Goal: Transaction & Acquisition: Purchase product/service

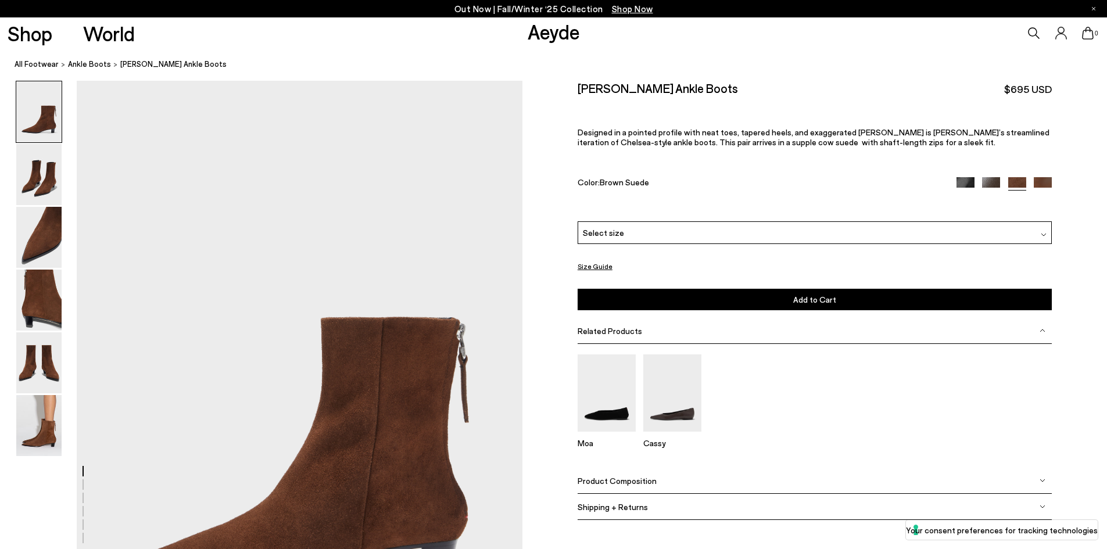
click at [649, 236] on div "Select size" at bounding box center [815, 232] width 474 height 23
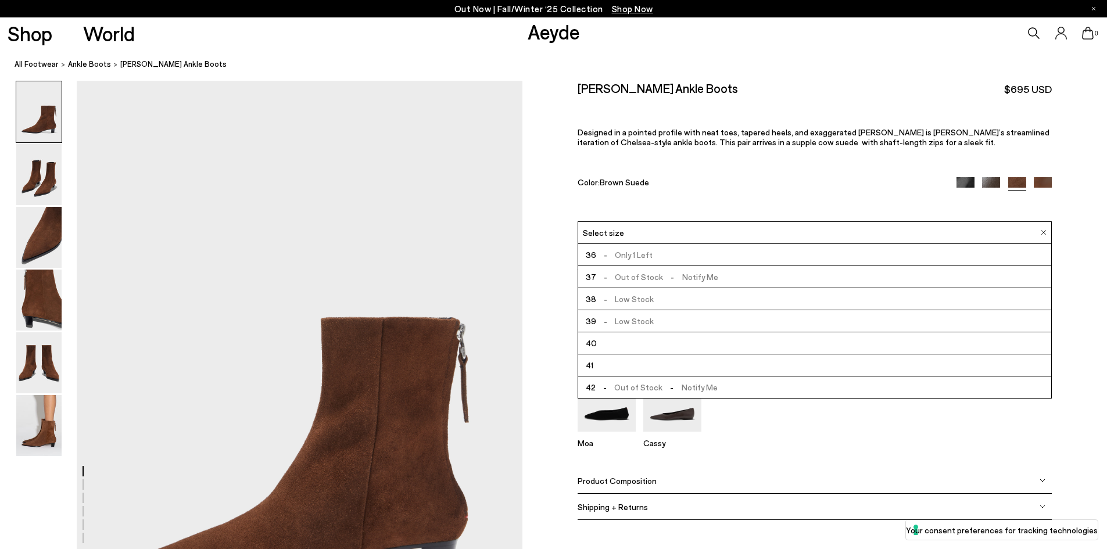
click at [667, 349] on li "40" at bounding box center [814, 343] width 473 height 22
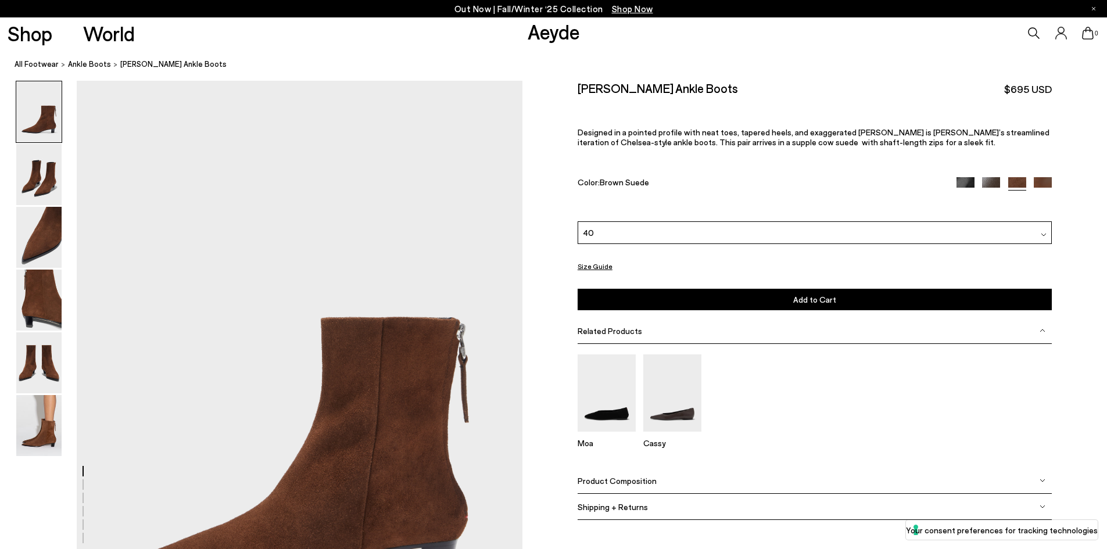
click at [673, 308] on button "Add to Cart Select a Size First" at bounding box center [815, 299] width 474 height 21
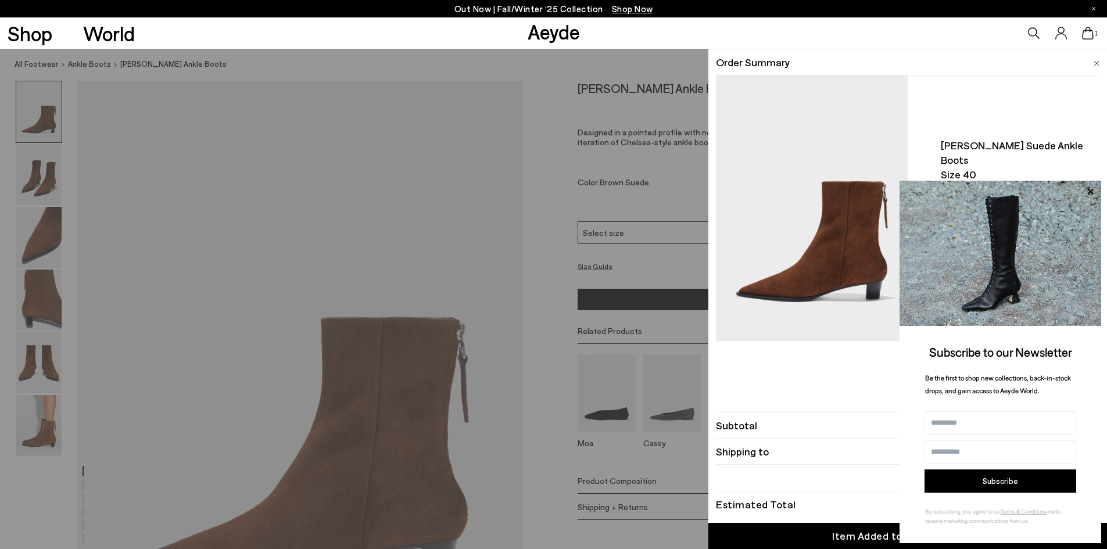
click at [614, 36] on div "Shop World Aeyde 1" at bounding box center [553, 32] width 1107 height 31
click at [635, 208] on div "Quick Add Color Size View Details Order Summary [PERSON_NAME] suede ankle boots…" at bounding box center [553, 299] width 1107 height 500
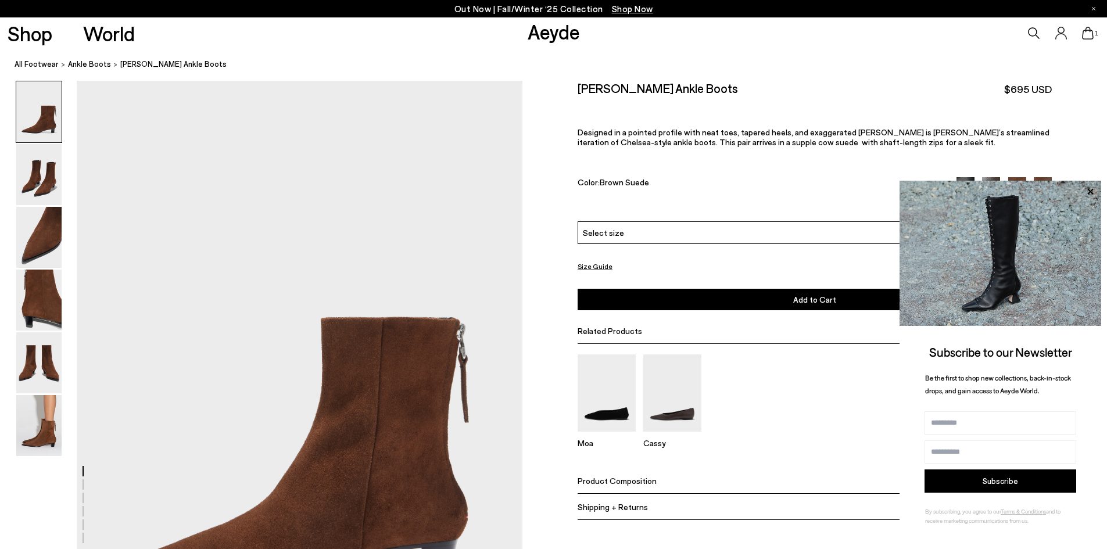
click at [636, 239] on div "Select size" at bounding box center [815, 232] width 474 height 23
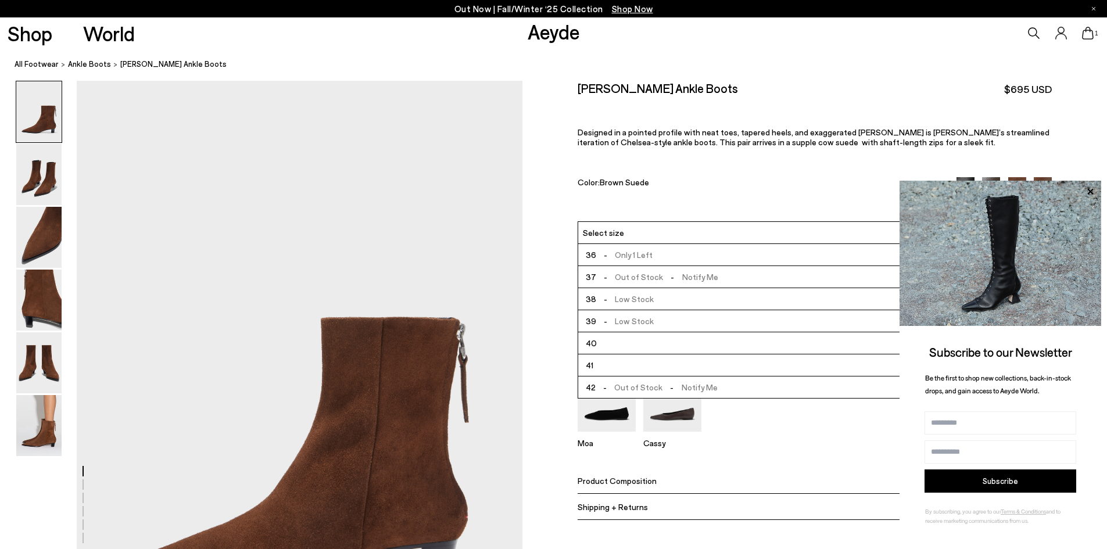
click at [627, 363] on li "41" at bounding box center [814, 365] width 473 height 22
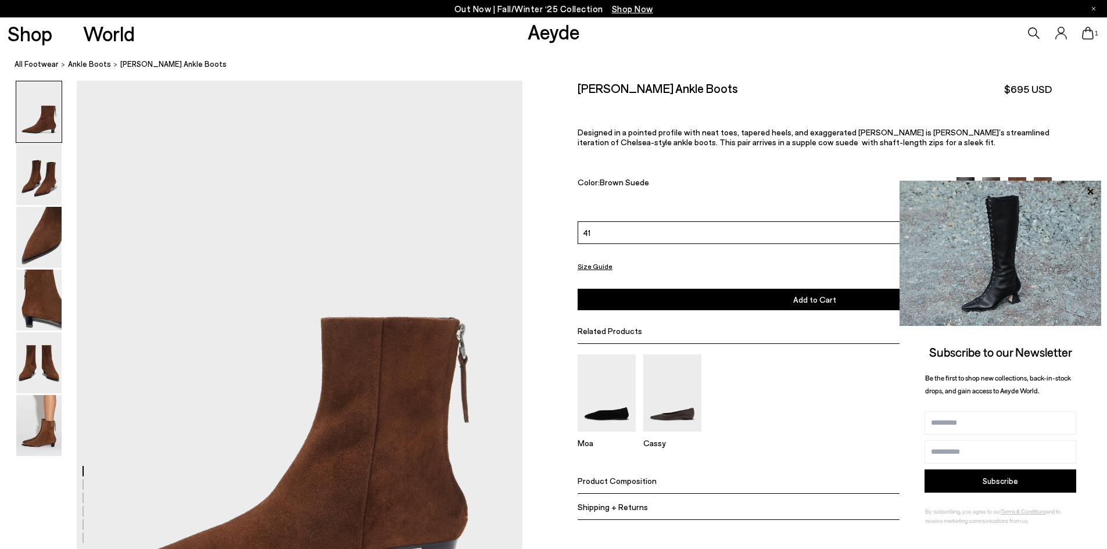
click at [633, 302] on button "Add to Cart Select a Size First" at bounding box center [815, 299] width 474 height 21
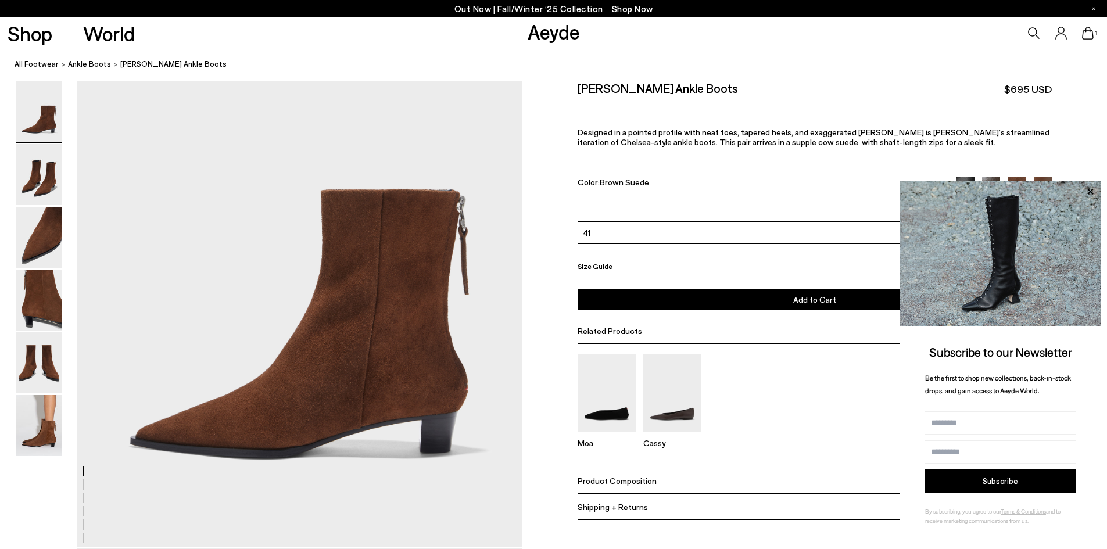
scroll to position [291, 0]
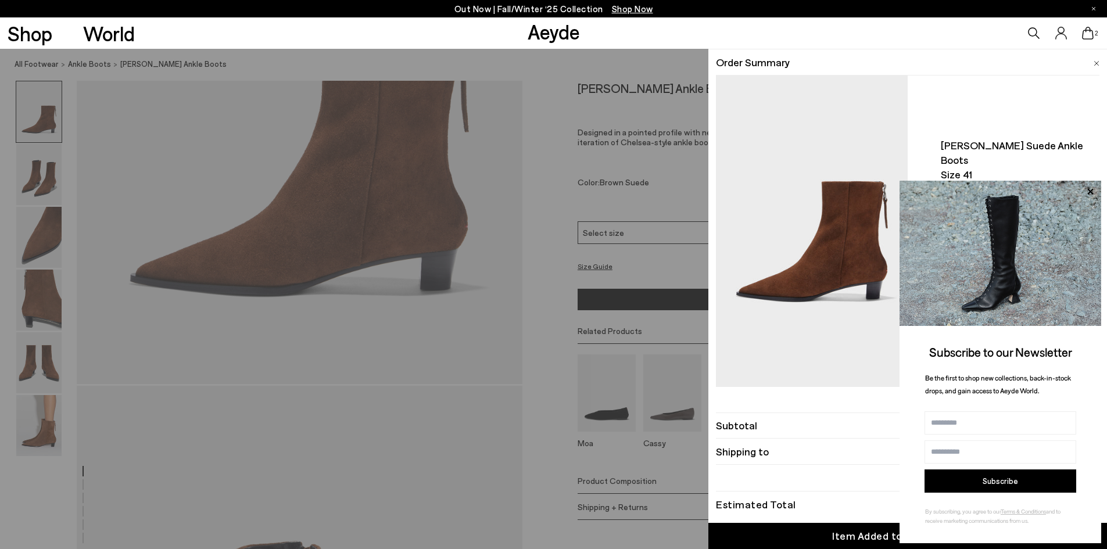
click at [585, 192] on div "Quick Add Color Size View Details Order Summary Harriet suede ankle boots Size …" at bounding box center [553, 299] width 1107 height 500
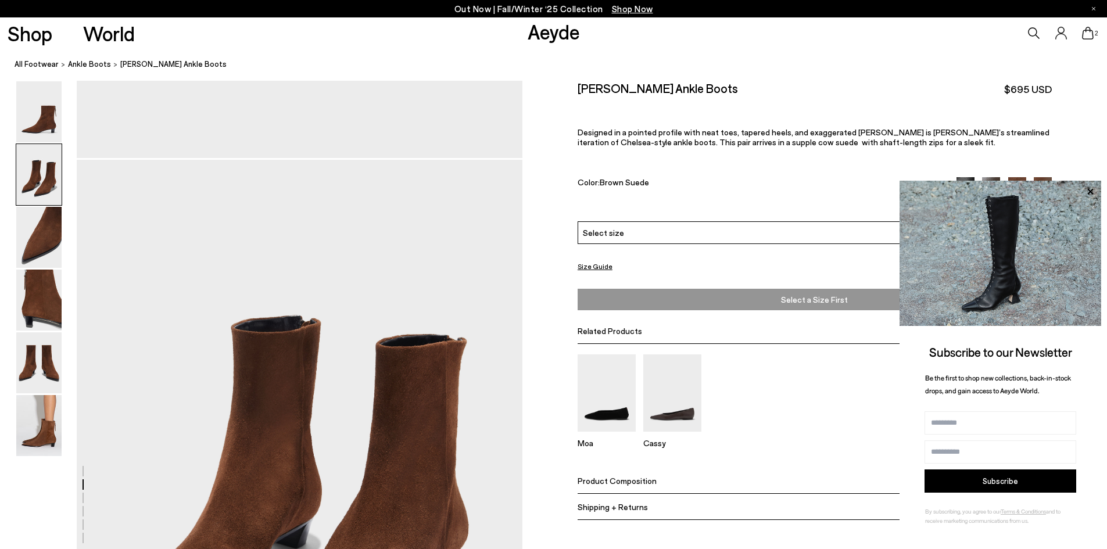
scroll to position [639, 0]
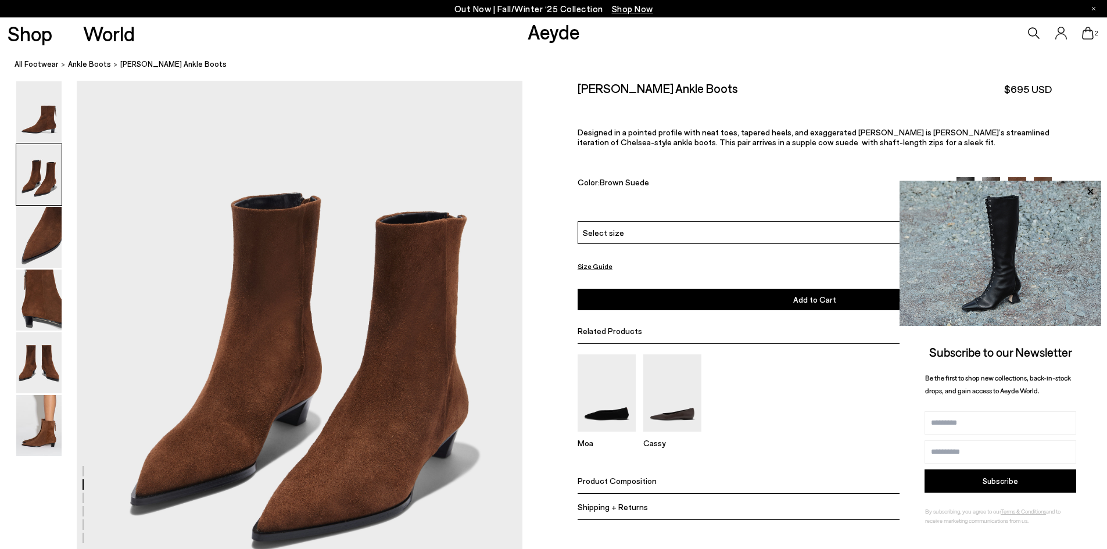
click at [1063, 113] on div "Size Guide Shoes Belt Our shoes come in European sizing. The easiest way to mea…" at bounding box center [814, 309] width 585 height 456
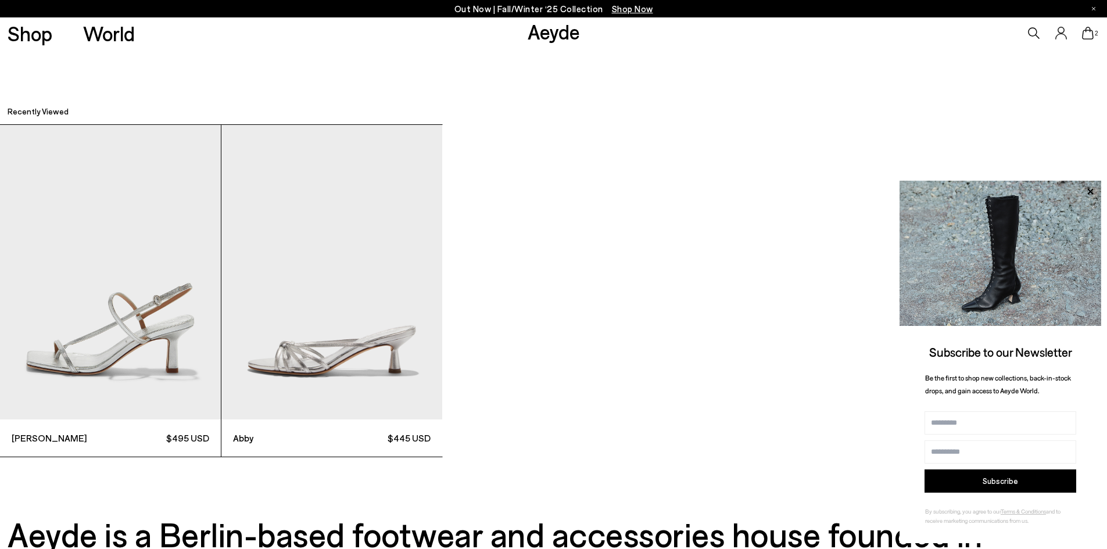
scroll to position [4474, 0]
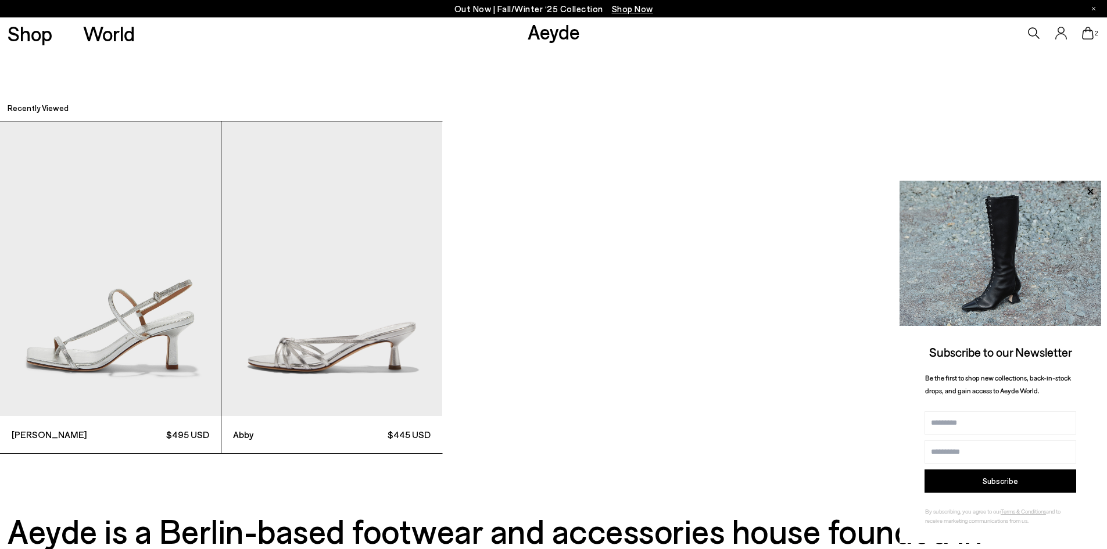
click at [121, 314] on img "1 / 2" at bounding box center [110, 268] width 221 height 295
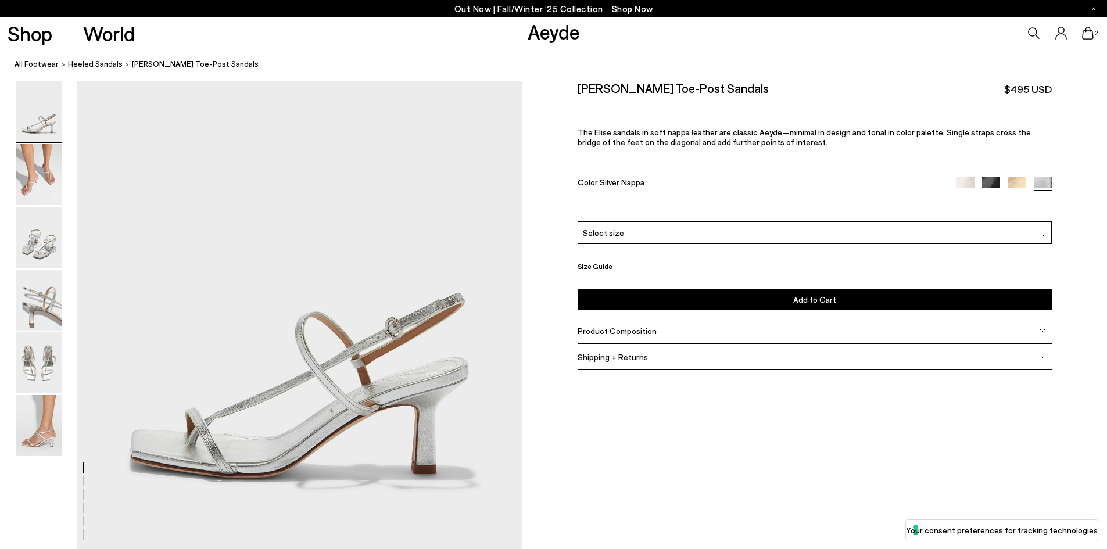
click at [60, 177] on img at bounding box center [38, 174] width 45 height 61
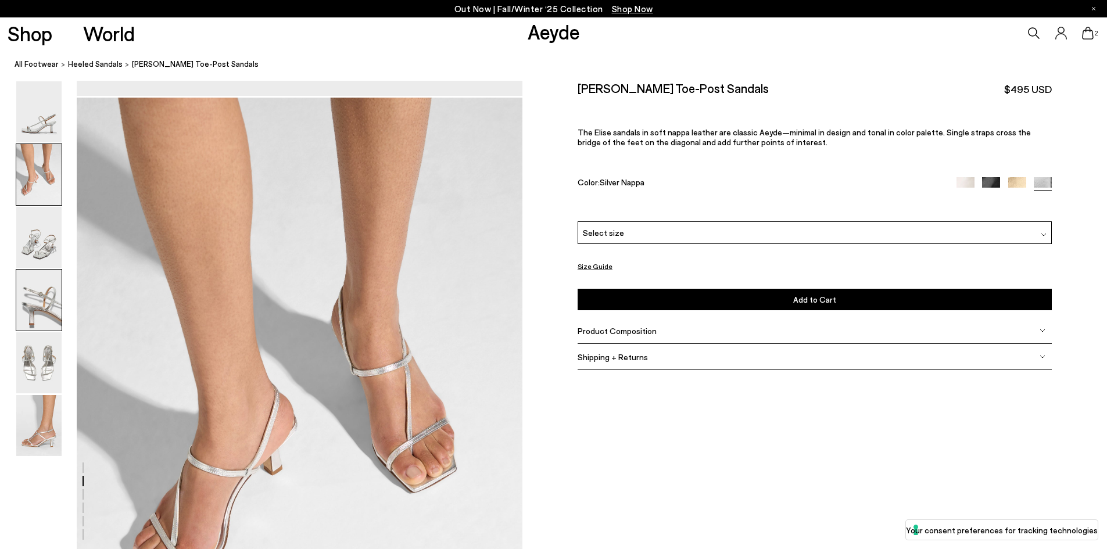
scroll to position [471, 0]
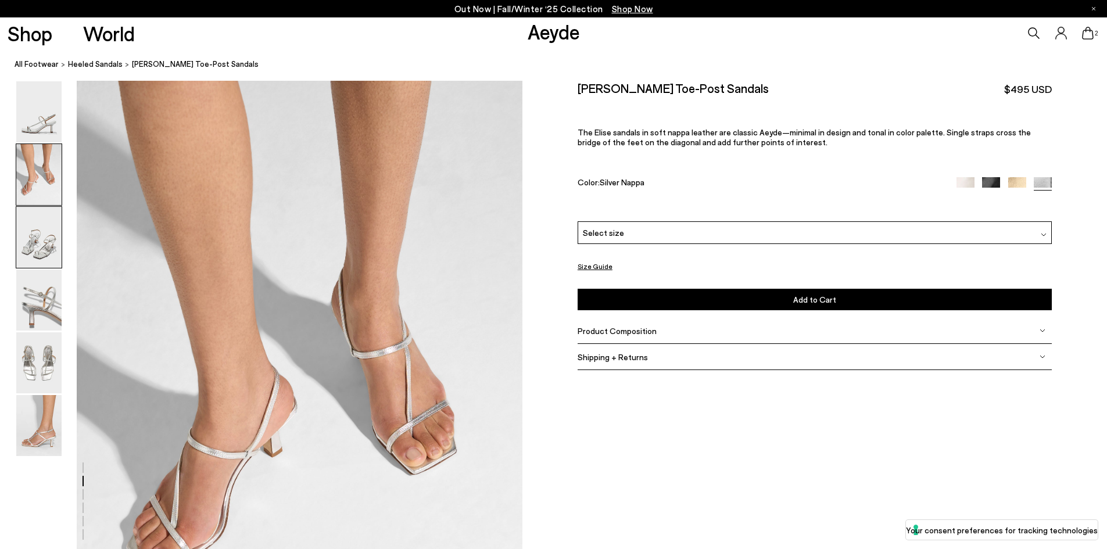
click at [42, 249] on img at bounding box center [38, 237] width 45 height 61
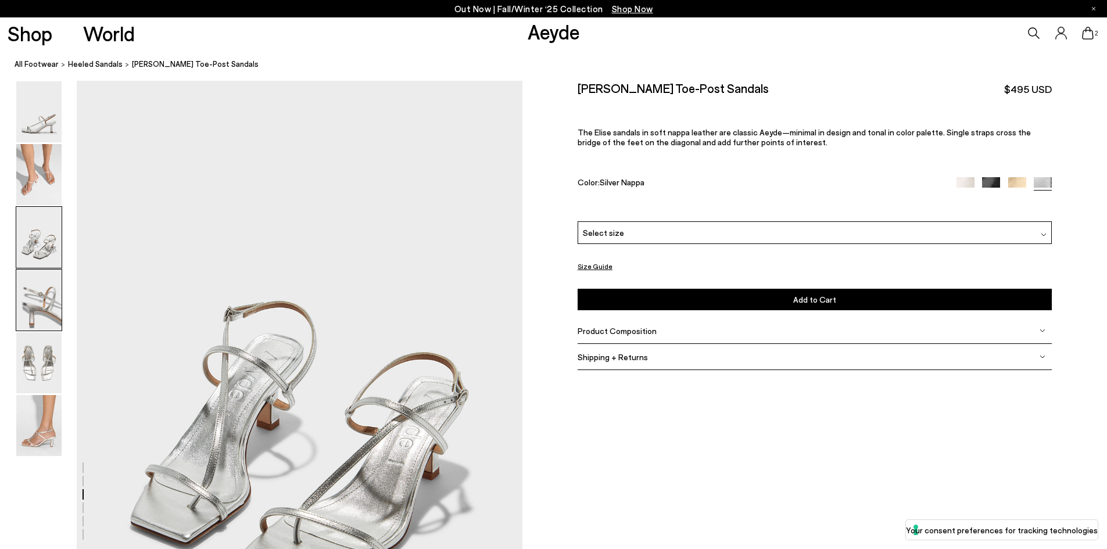
click at [43, 304] on img at bounding box center [38, 300] width 45 height 61
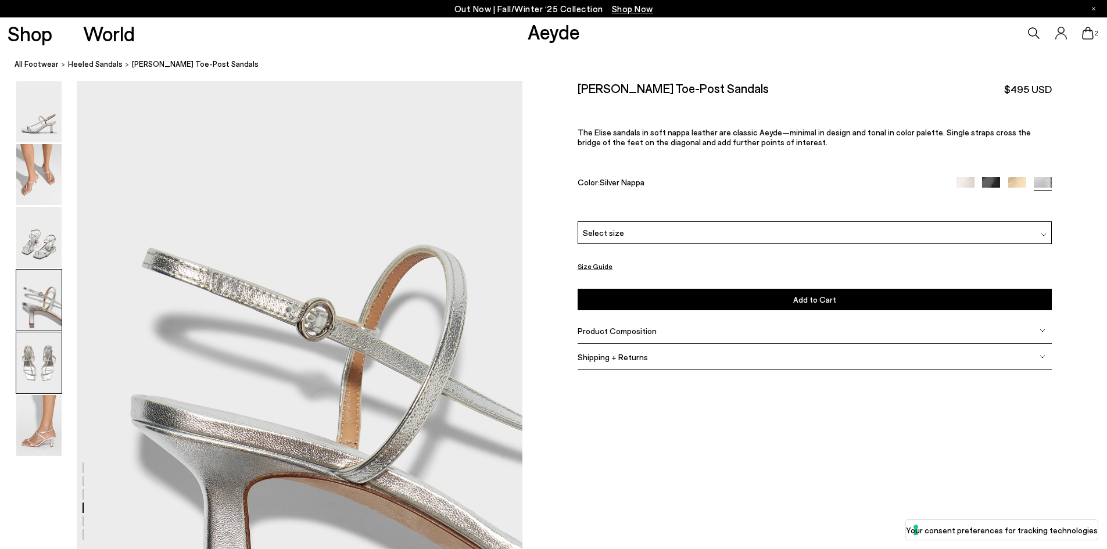
click at [44, 336] on img at bounding box center [38, 362] width 45 height 61
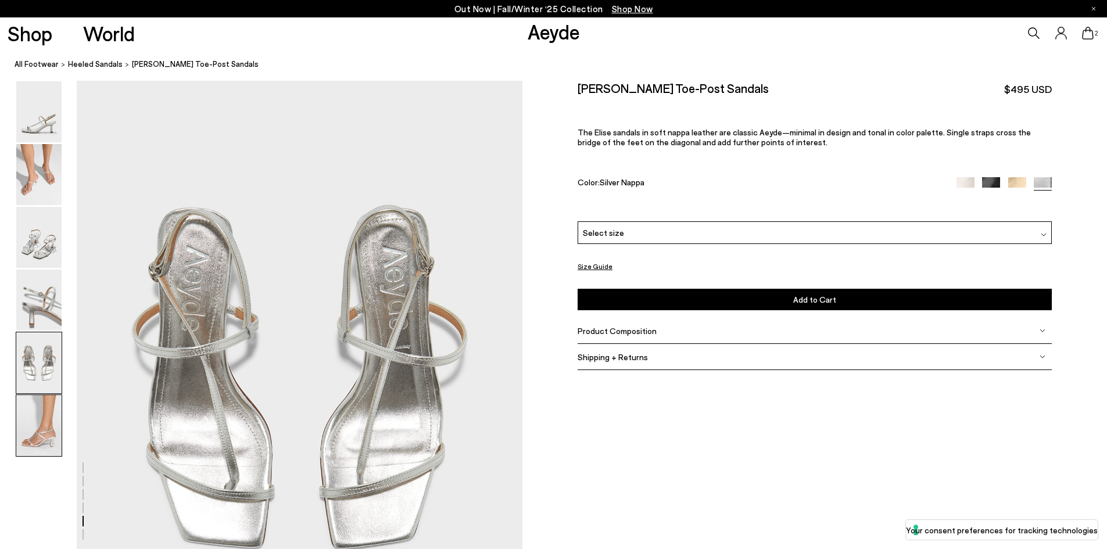
click at [41, 408] on img at bounding box center [38, 425] width 45 height 61
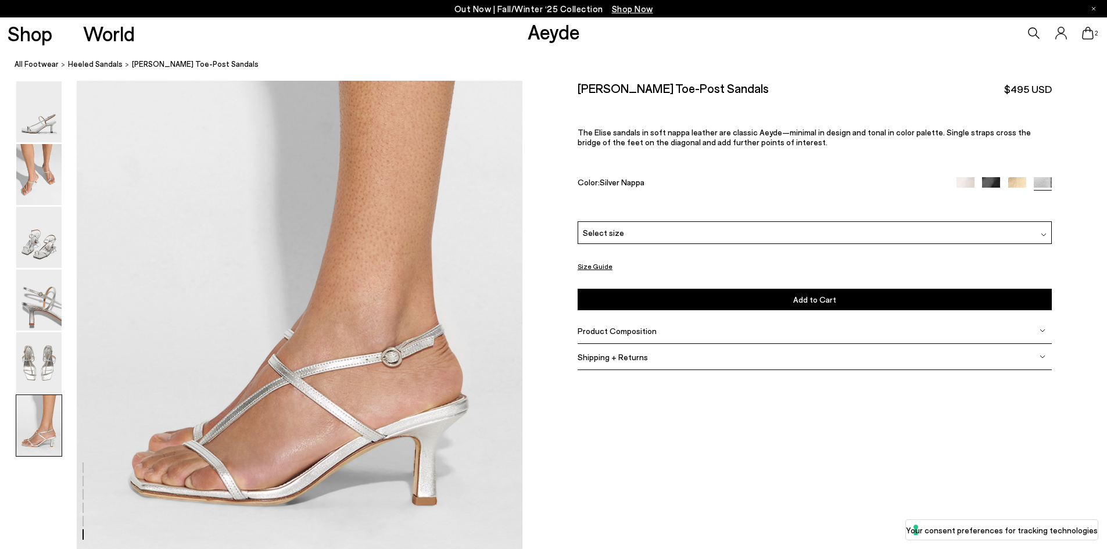
scroll to position [2934, 0]
click at [739, 235] on div "Select size" at bounding box center [815, 232] width 474 height 23
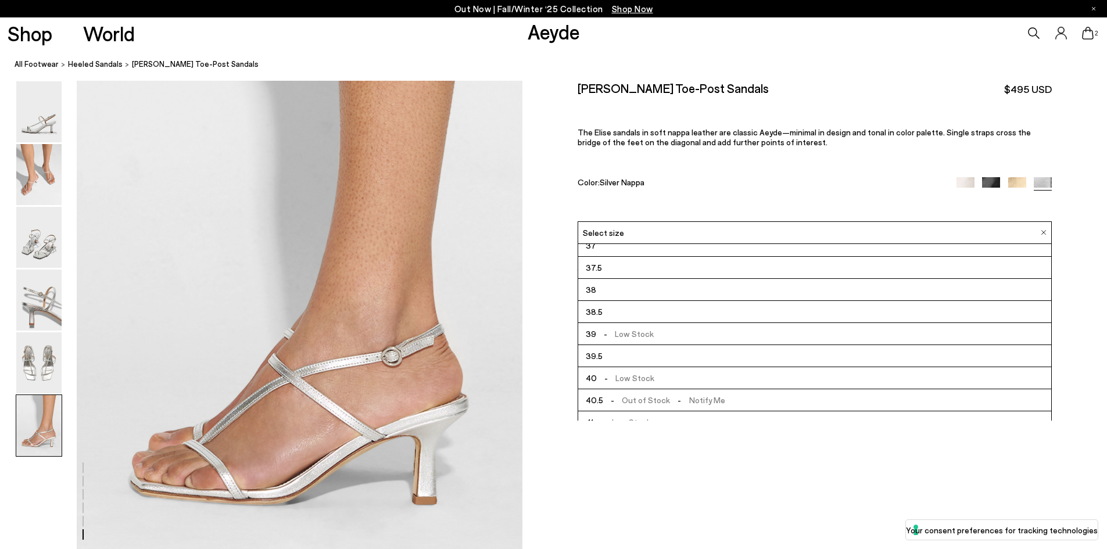
scroll to position [58, 0]
click at [634, 353] on span "- Low Stock" at bounding box center [626, 351] width 58 height 15
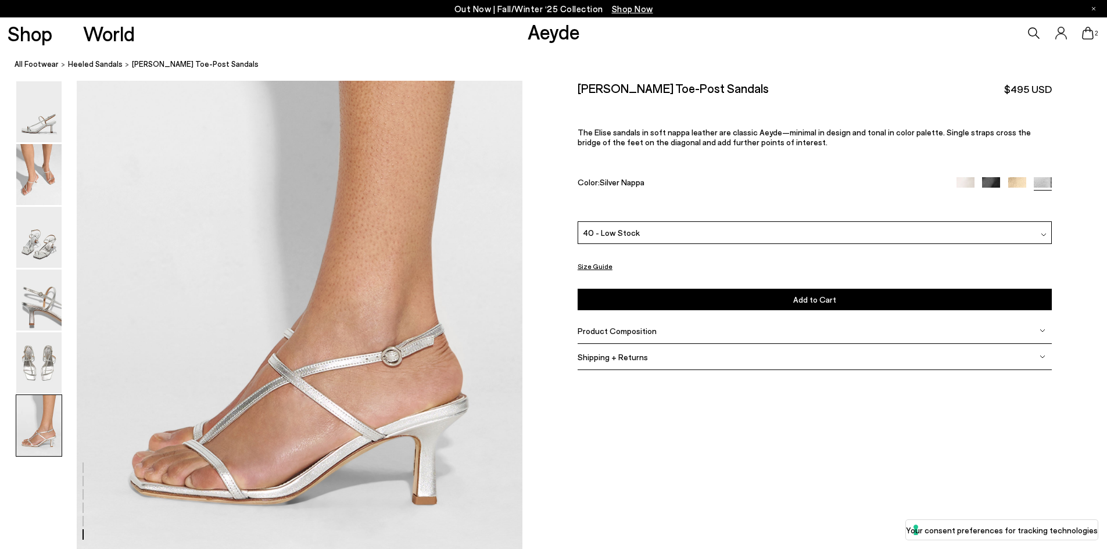
click at [587, 268] on button "Size Guide" at bounding box center [595, 266] width 35 height 15
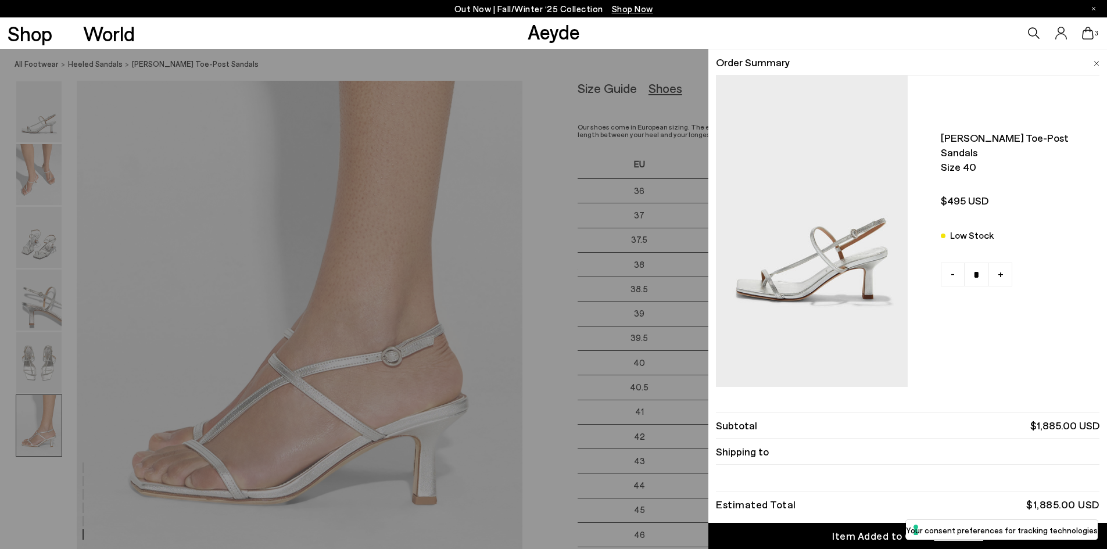
click at [765, 91] on img at bounding box center [812, 209] width 192 height 266
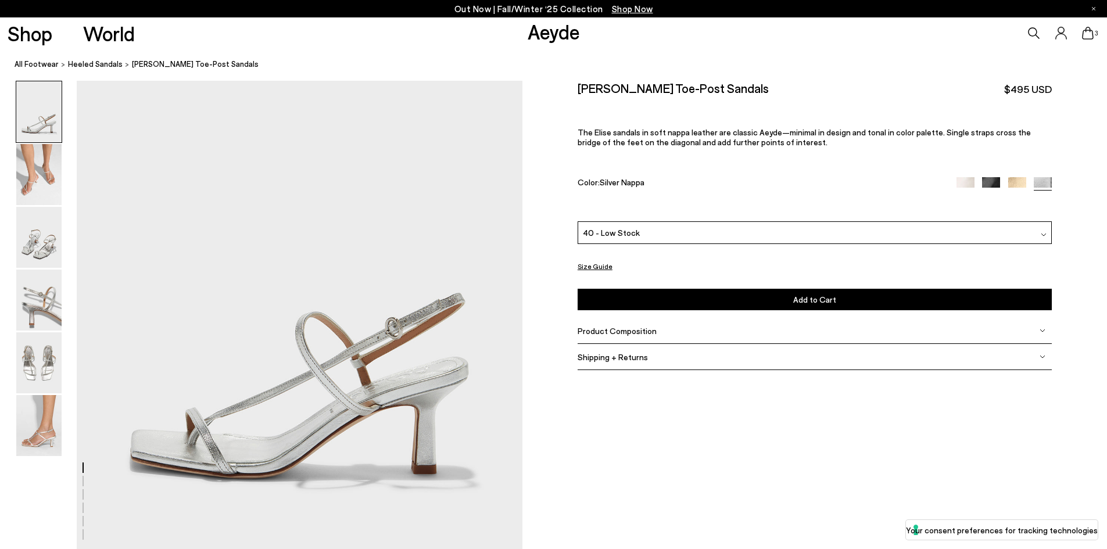
click at [1081, 23] on div "3" at bounding box center [922, 32] width 369 height 31
click at [1084, 30] on icon at bounding box center [1088, 33] width 12 height 13
click at [1082, 32] on icon at bounding box center [1088, 33] width 12 height 13
